Goal: Task Accomplishment & Management: Use online tool/utility

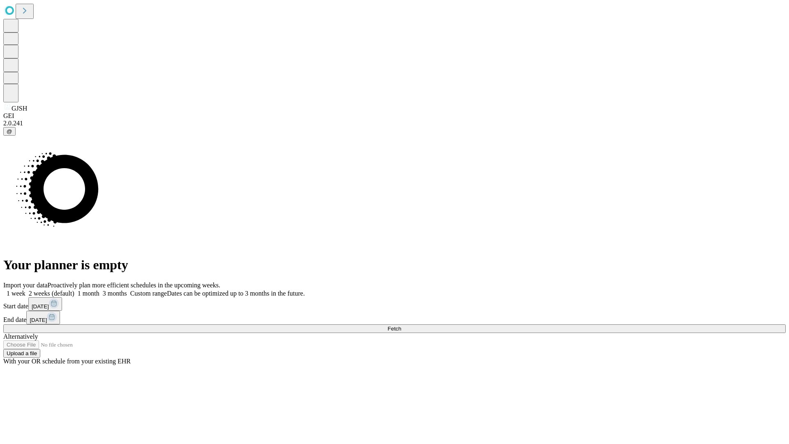
click at [401, 326] on span "Fetch" at bounding box center [395, 329] width 14 height 6
